Goal: Information Seeking & Learning: Learn about a topic

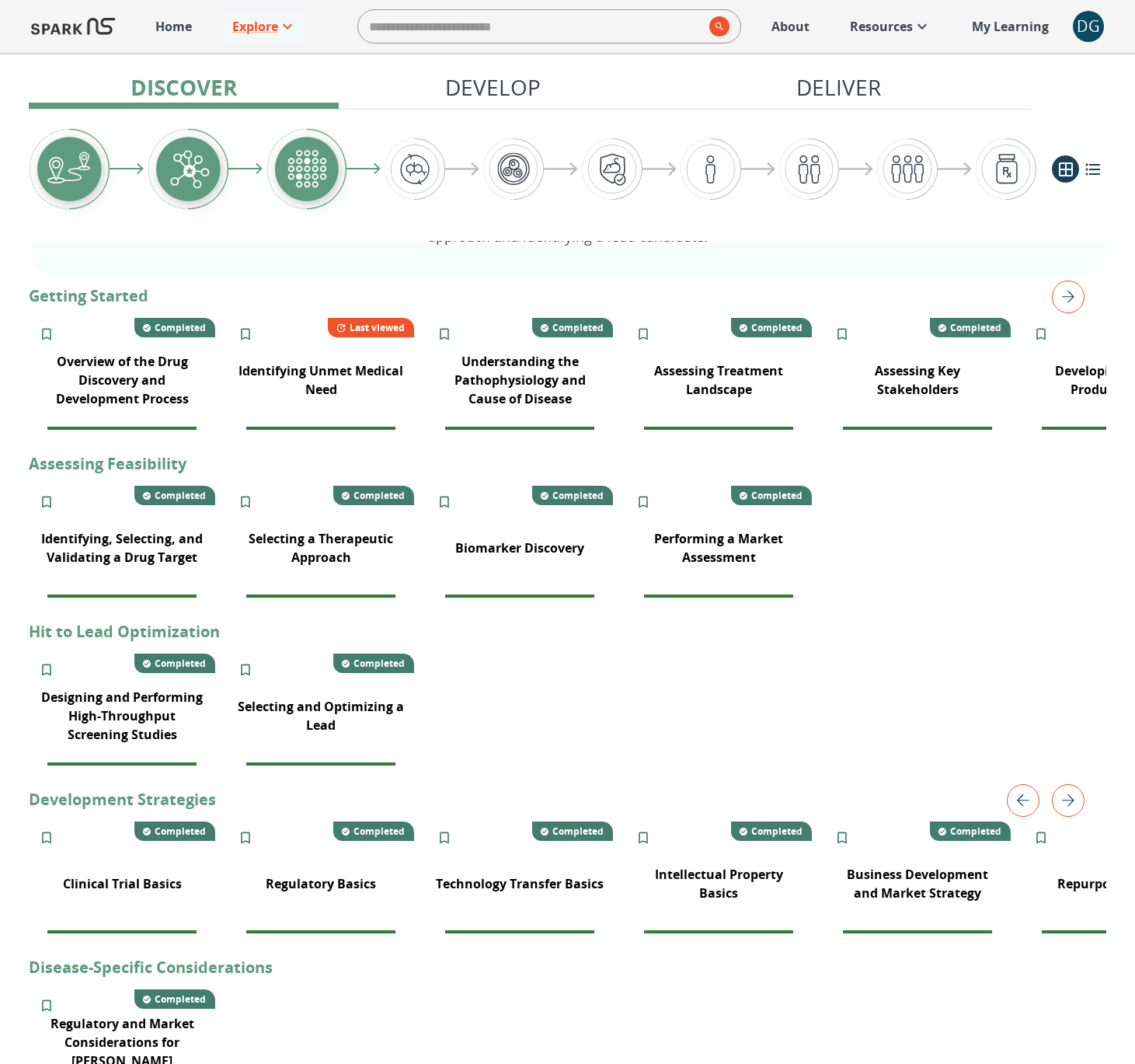
scroll to position [0, 70]
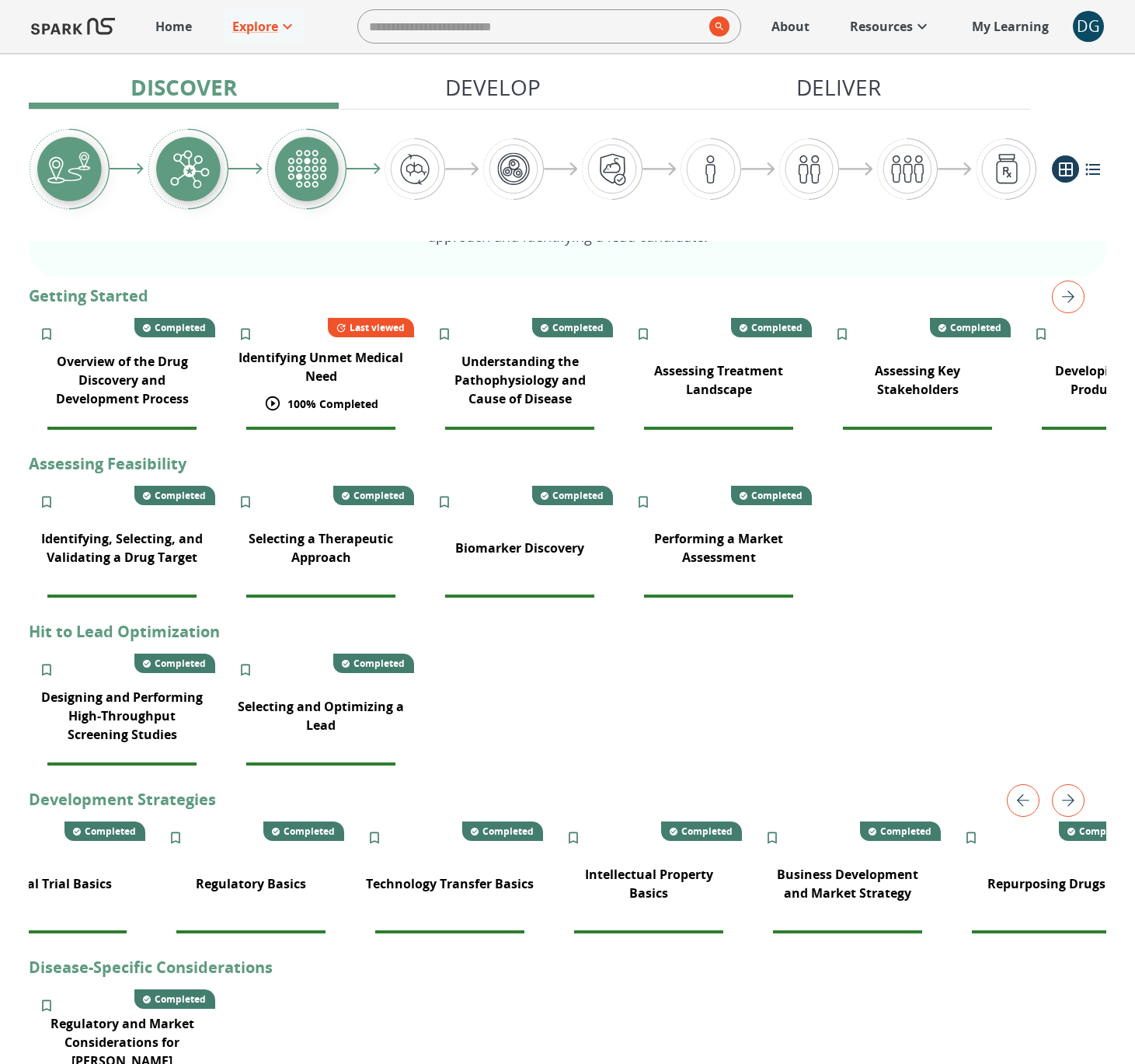
click at [327, 360] on p "Identifying Unmet Medical Need" at bounding box center [321, 367] width 168 height 38
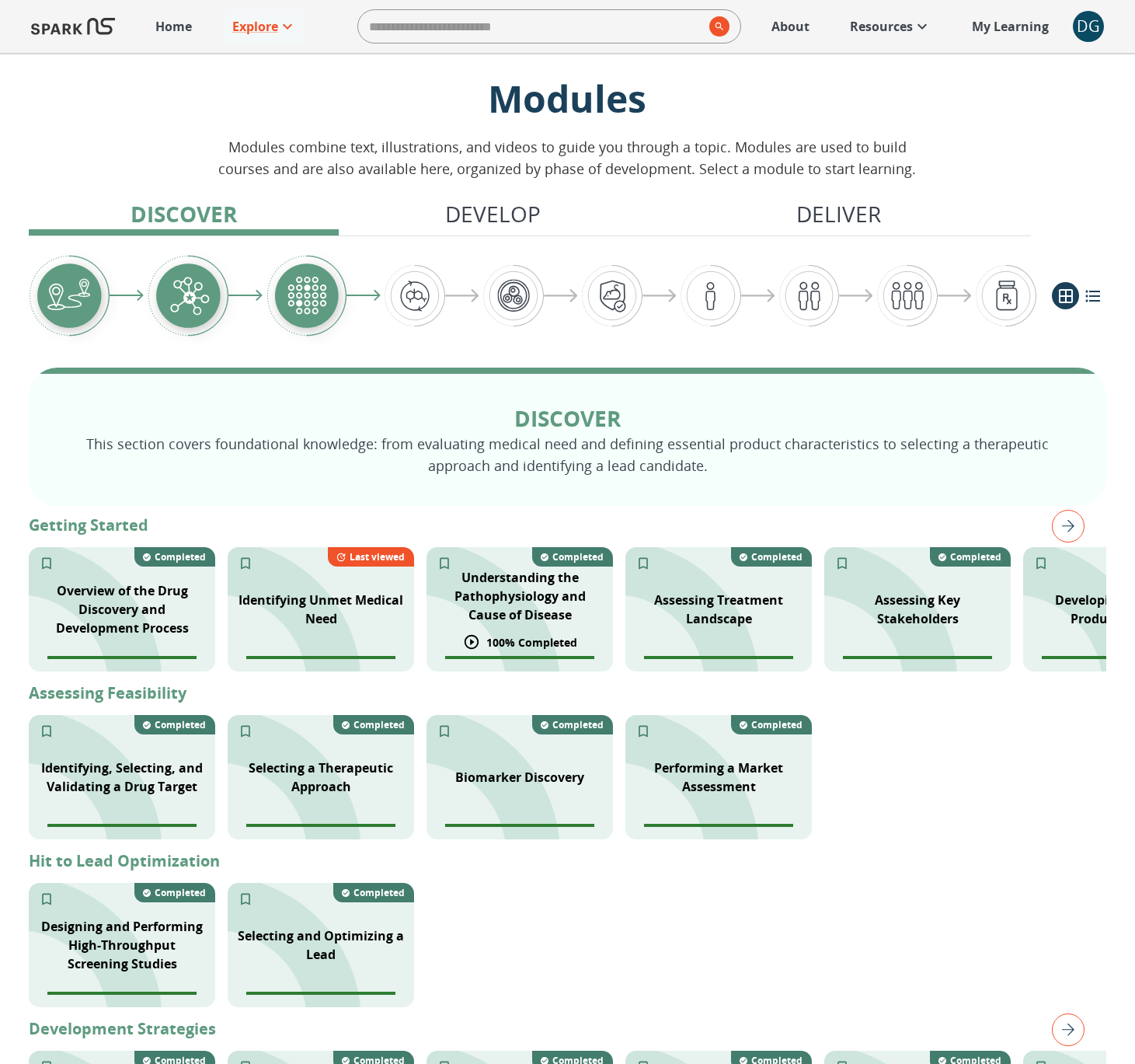
scroll to position [29, 0]
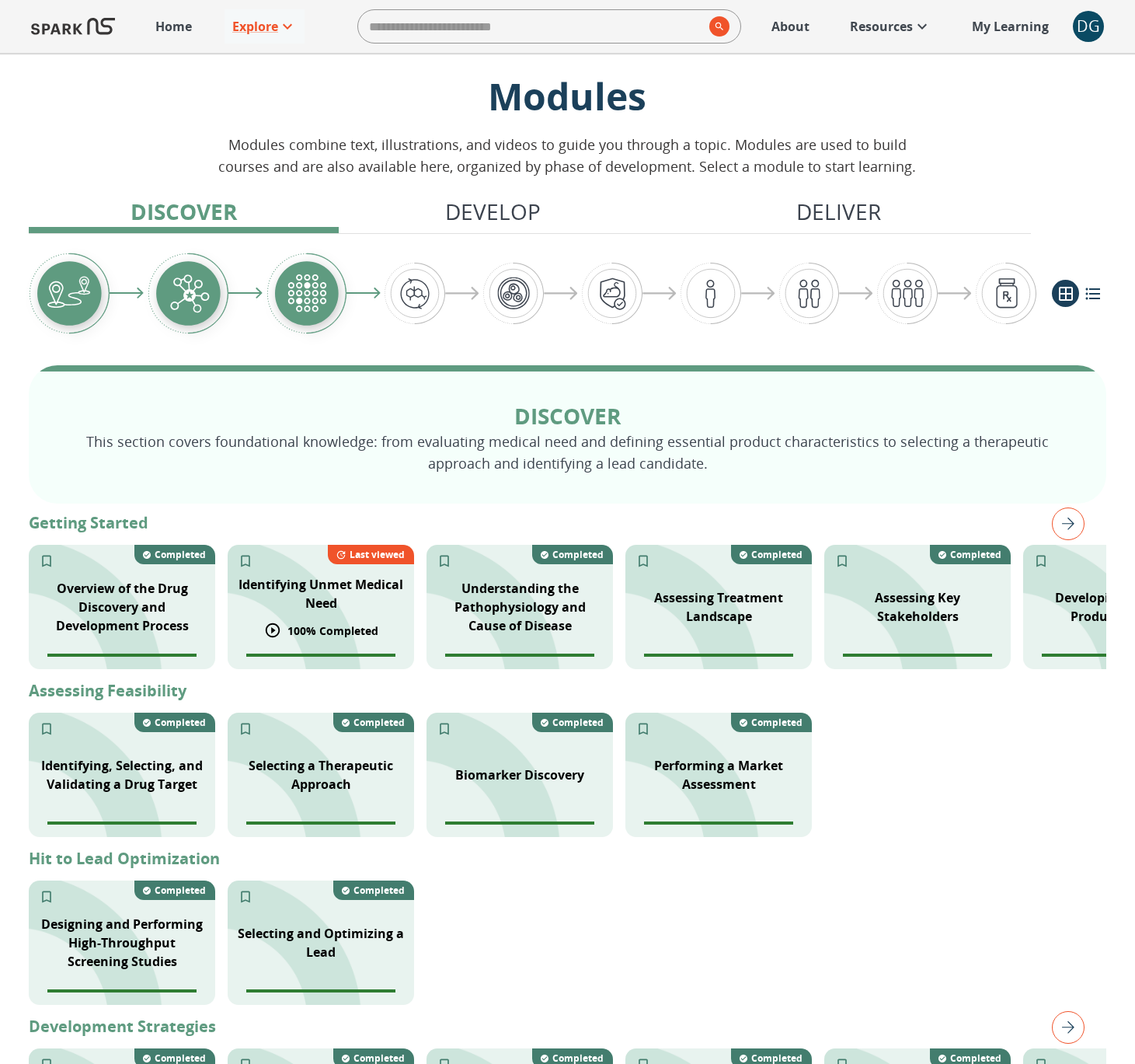
click at [321, 601] on p "Identifying Unmet Medical Need" at bounding box center [321, 594] width 168 height 38
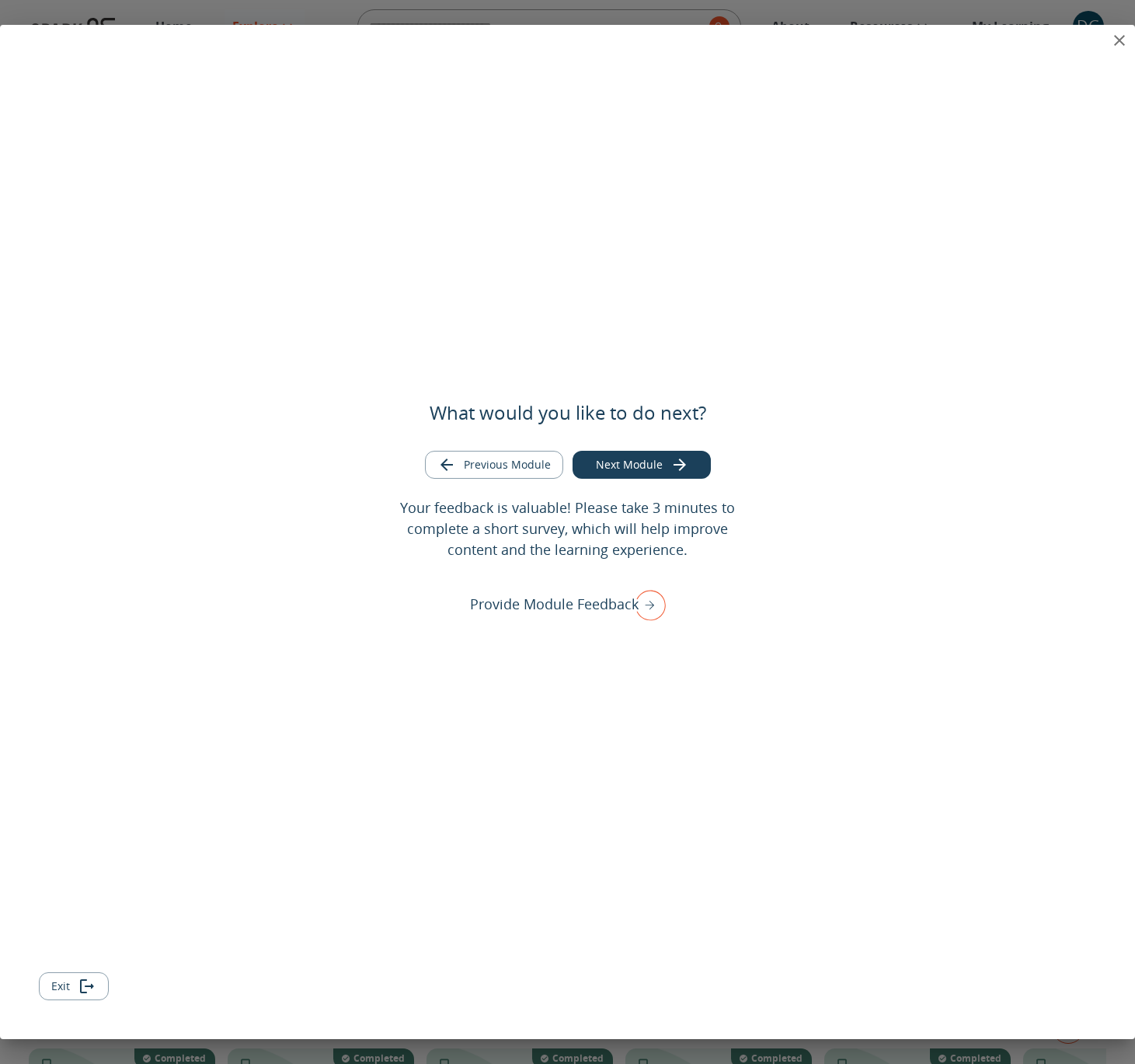
click at [1115, 46] on icon "close" at bounding box center [1119, 40] width 11 height 11
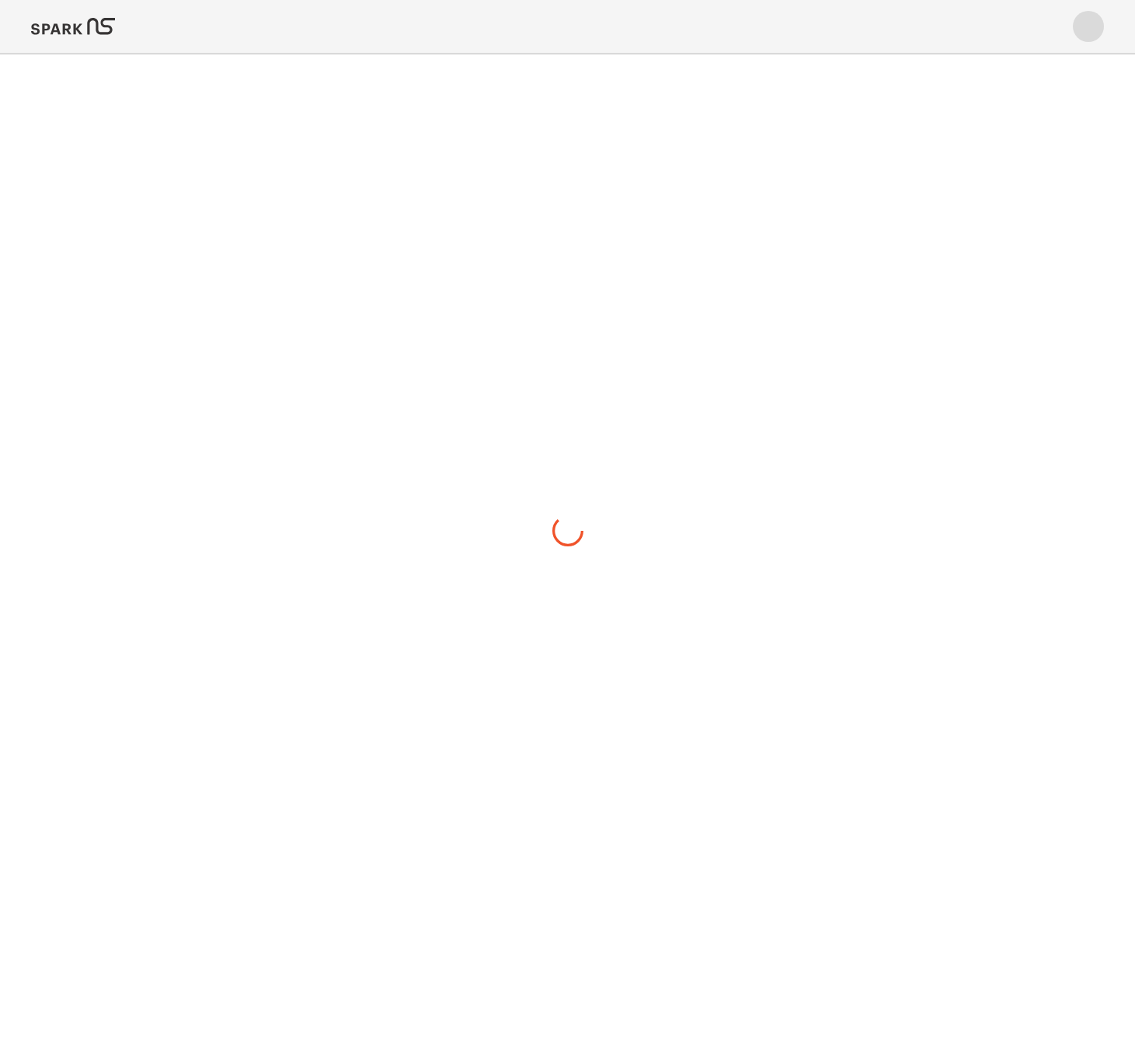
scroll to position [0, 0]
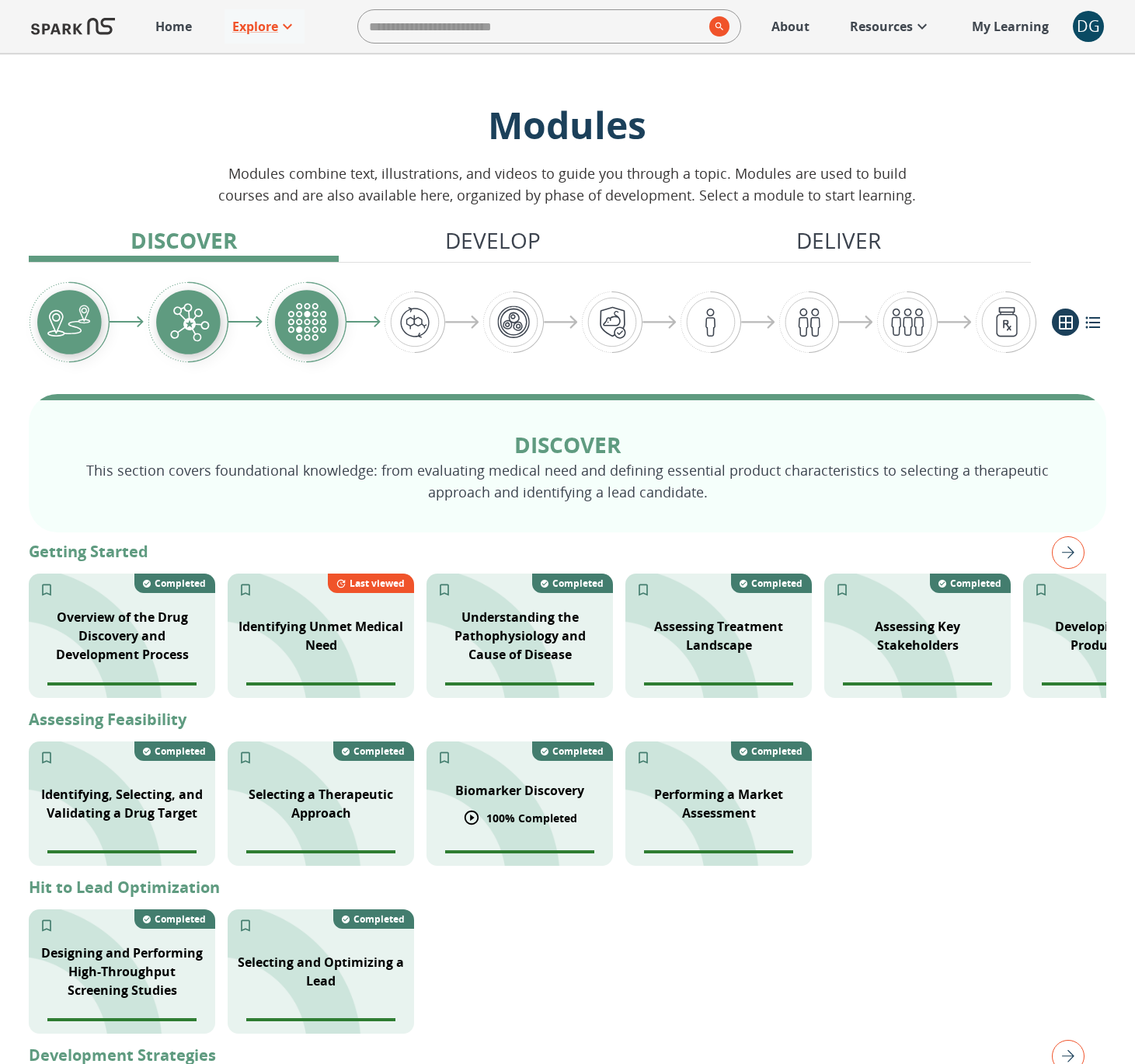
click at [492, 794] on p "Biomarker Discovery" at bounding box center [520, 790] width 129 height 19
